Goal: Transaction & Acquisition: Book appointment/travel/reservation

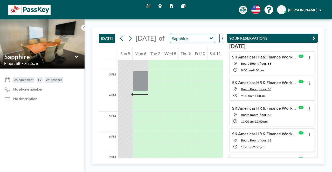
scroll to position [304, 0]
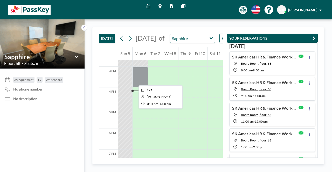
click at [134, 81] on div at bounding box center [140, 77] width 16 height 20
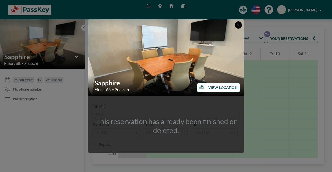
click at [238, 25] on icon at bounding box center [238, 25] width 2 height 2
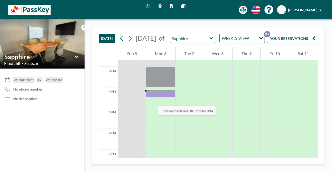
click at [152, 97] on div at bounding box center [160, 94] width 29 height 6
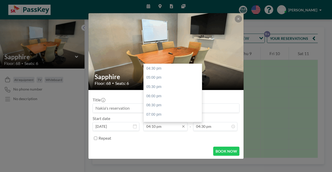
click at [154, 127] on input "04:10 pm" at bounding box center [165, 126] width 44 height 9
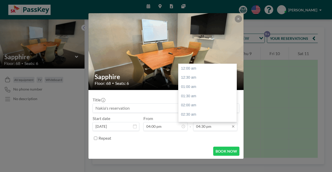
scroll to position [304, 0]
type input "04:10 pm"
click at [203, 125] on input "04:30 pm" at bounding box center [215, 126] width 44 height 9
click at [194, 79] on div "05:00 pm" at bounding box center [208, 77] width 61 height 9
type input "05:00 pm"
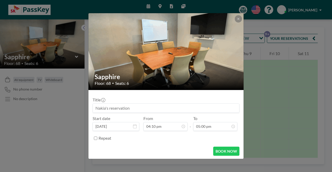
click at [124, 111] on input at bounding box center [166, 108] width 146 height 9
type input "SKA"
click at [219, 151] on button "BOOK NOW" at bounding box center [226, 151] width 26 height 9
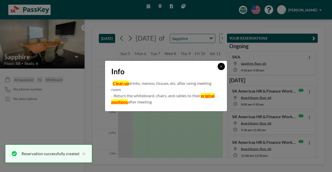
click at [224, 66] on button at bounding box center [220, 66] width 7 height 7
